Goal: Task Accomplishment & Management: Complete application form

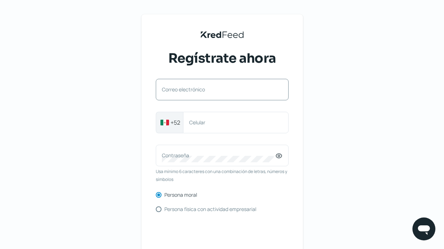
click at [199, 91] on label "Correo electrónico" at bounding box center [218, 89] width 113 height 7
click at [199, 91] on input "Correo electrónico" at bounding box center [222, 93] width 121 height 6
paste input "[PERSON_NAME][EMAIL_ADDRESS][DOMAIN_NAME]"
type input "[PERSON_NAME][EMAIL_ADDRESS][DOMAIN_NAME]"
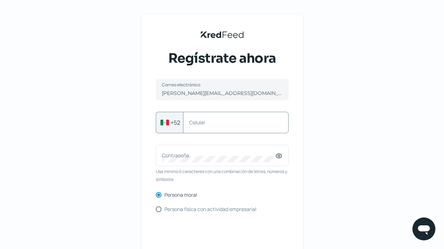
click at [198, 131] on div "Celular" at bounding box center [235, 123] width 105 height 22
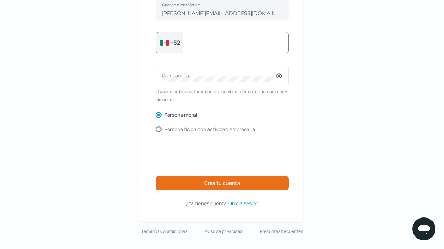
scroll to position [80, 0]
paste input "523312360381"
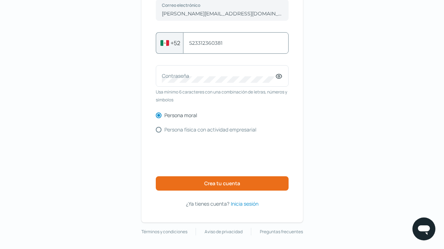
click at [196, 44] on input "523312360381" at bounding box center [235, 43] width 93 height 6
type input "3312360381"
click at [202, 77] on label "Contraseña" at bounding box center [218, 75] width 113 height 7
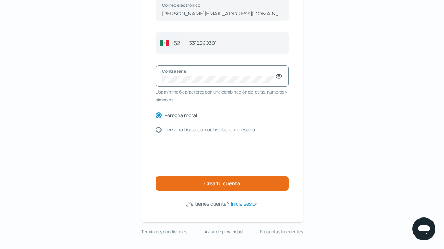
click at [279, 76] on icon at bounding box center [278, 76] width 7 height 7
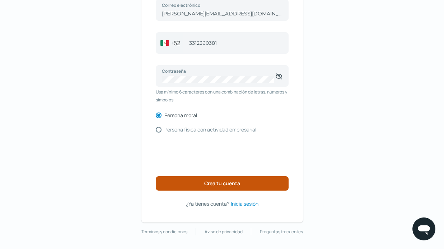
click at [218, 187] on button "Crea tu cuenta" at bounding box center [222, 184] width 133 height 14
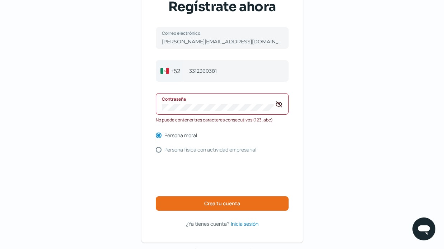
click at [143, 102] on div "KredFeed's Black Logo Regístrate ahora [PERSON_NAME][EMAIL_ADDRESS][DOMAIN_NAME…" at bounding box center [221, 103] width 161 height 280
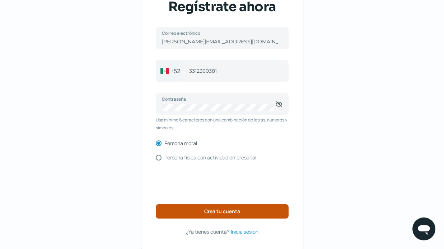
click at [219, 211] on span "Crea tu cuenta" at bounding box center [222, 211] width 36 height 5
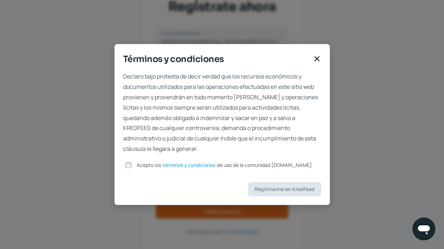
click at [131, 164] on input "Acepto los términos y condiciones de uso de la comunidad [DOMAIN_NAME]" at bounding box center [128, 165] width 6 height 6
checkbox input "true"
click at [300, 189] on span "Registrarme en KredFeed" at bounding box center [284, 189] width 60 height 5
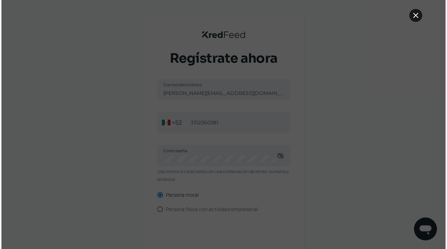
scroll to position [0, 0]
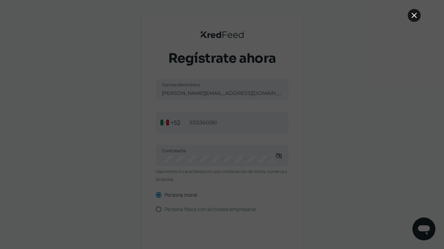
click at [414, 14] on icon at bounding box center [414, 15] width 9 height 9
